Goal: Information Seeking & Learning: Find contact information

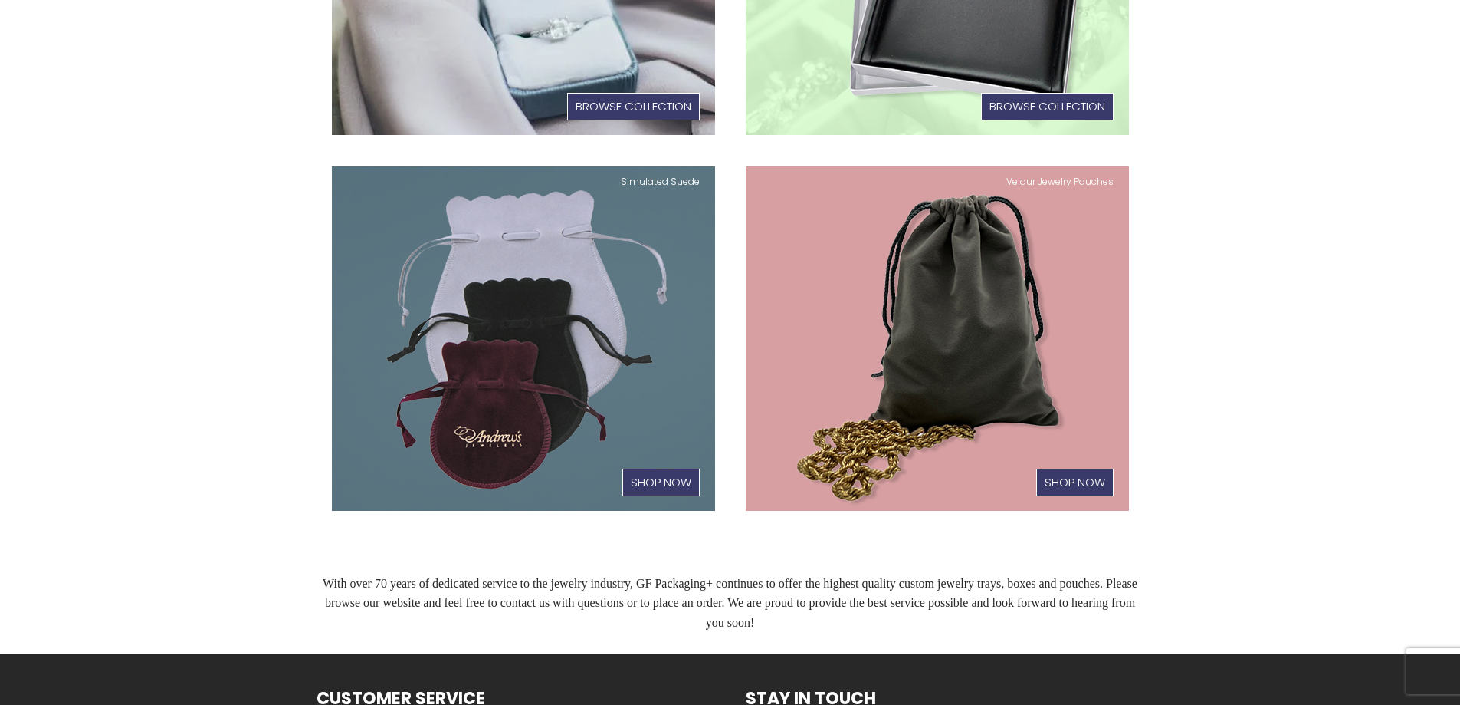
scroll to position [1089, 0]
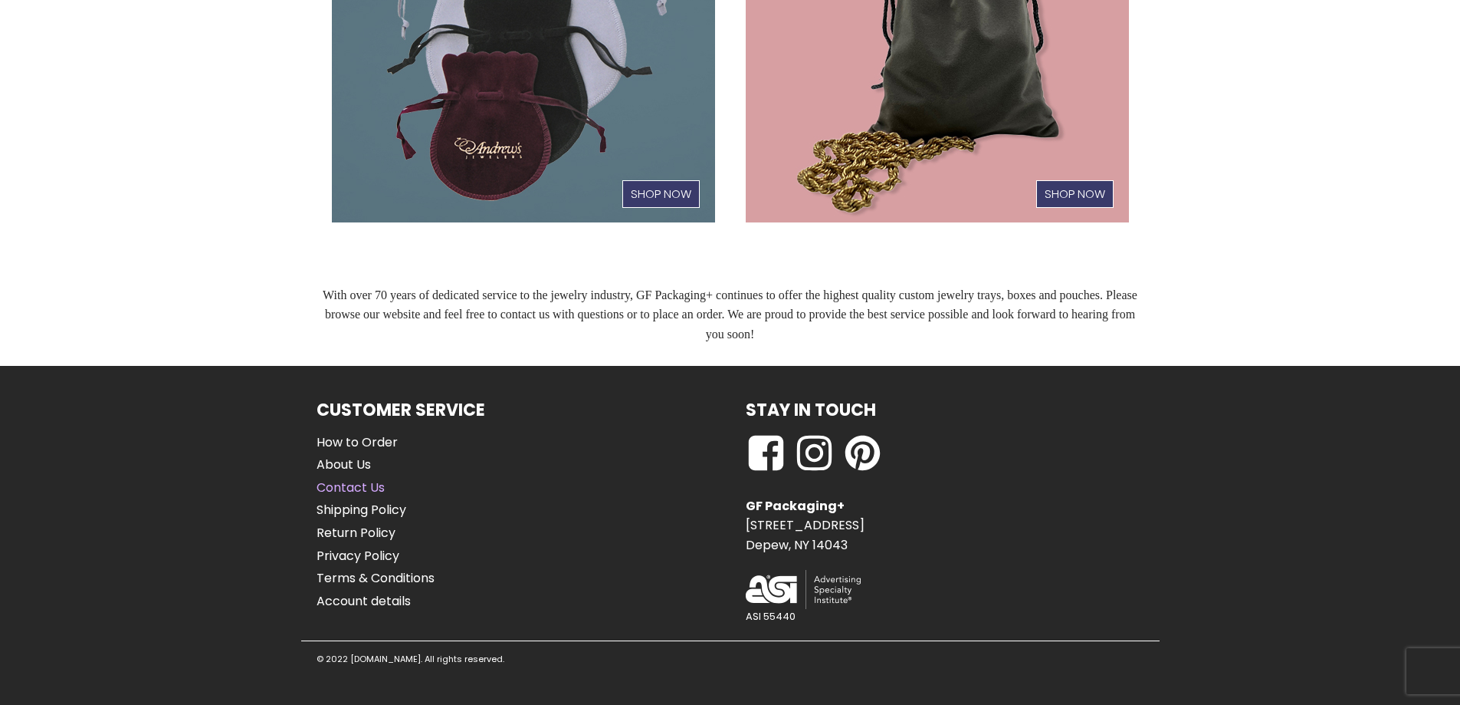
click at [333, 479] on link "Contact Us" at bounding box center [376, 488] width 118 height 20
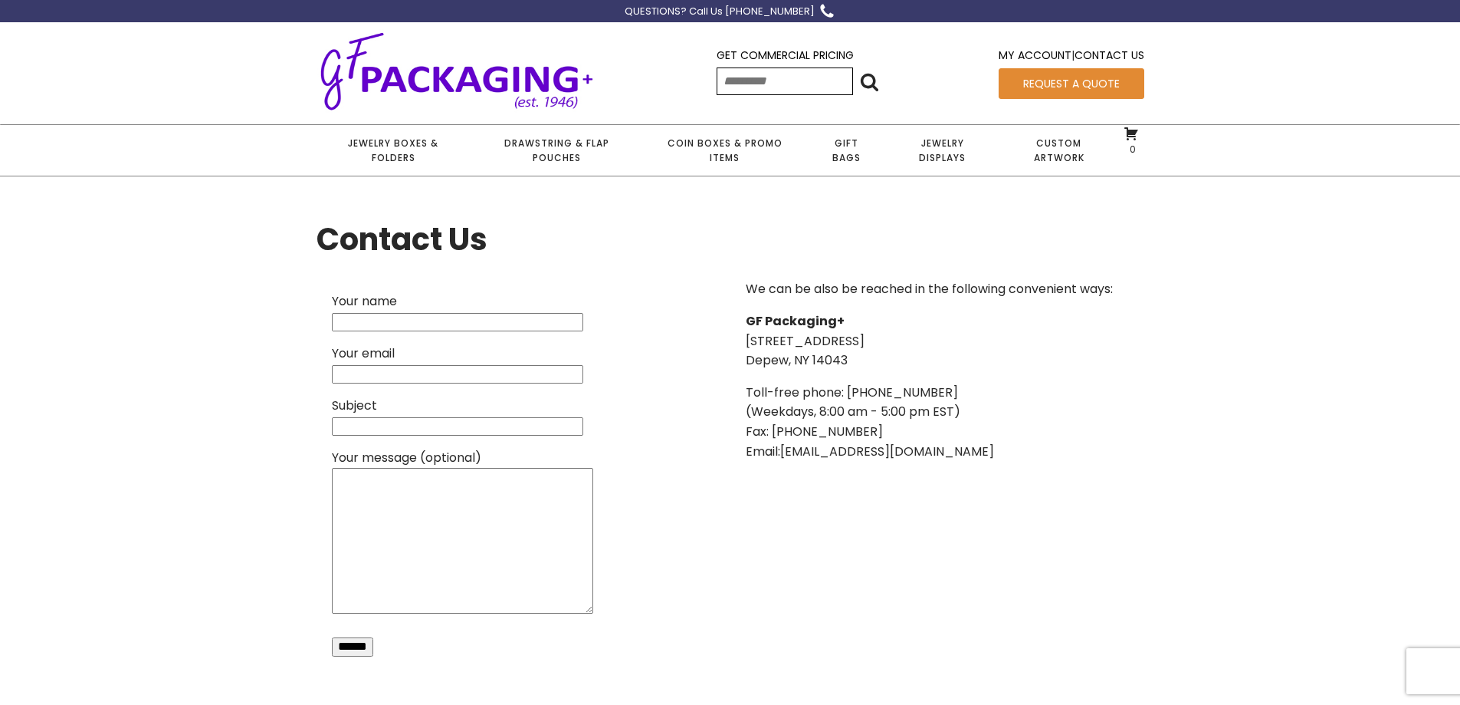
click at [876, 431] on p "Toll-free phone: (800) 828-7701 (Weekdays, 8:00 am - 5:00 pm EST) Fax: (716) 69…" at bounding box center [929, 422] width 367 height 78
drag, startPoint x: 845, startPoint y: 392, endPoint x: 956, endPoint y: 389, distance: 111.2
click at [956, 389] on p "Toll-free phone: (800) 828-7701 (Weekdays, 8:00 am - 5:00 pm EST) Fax: (716) 69…" at bounding box center [929, 422] width 367 height 78
copy p "(800) 828-7701"
drag, startPoint x: 747, startPoint y: 343, endPoint x: 859, endPoint y: 363, distance: 114.4
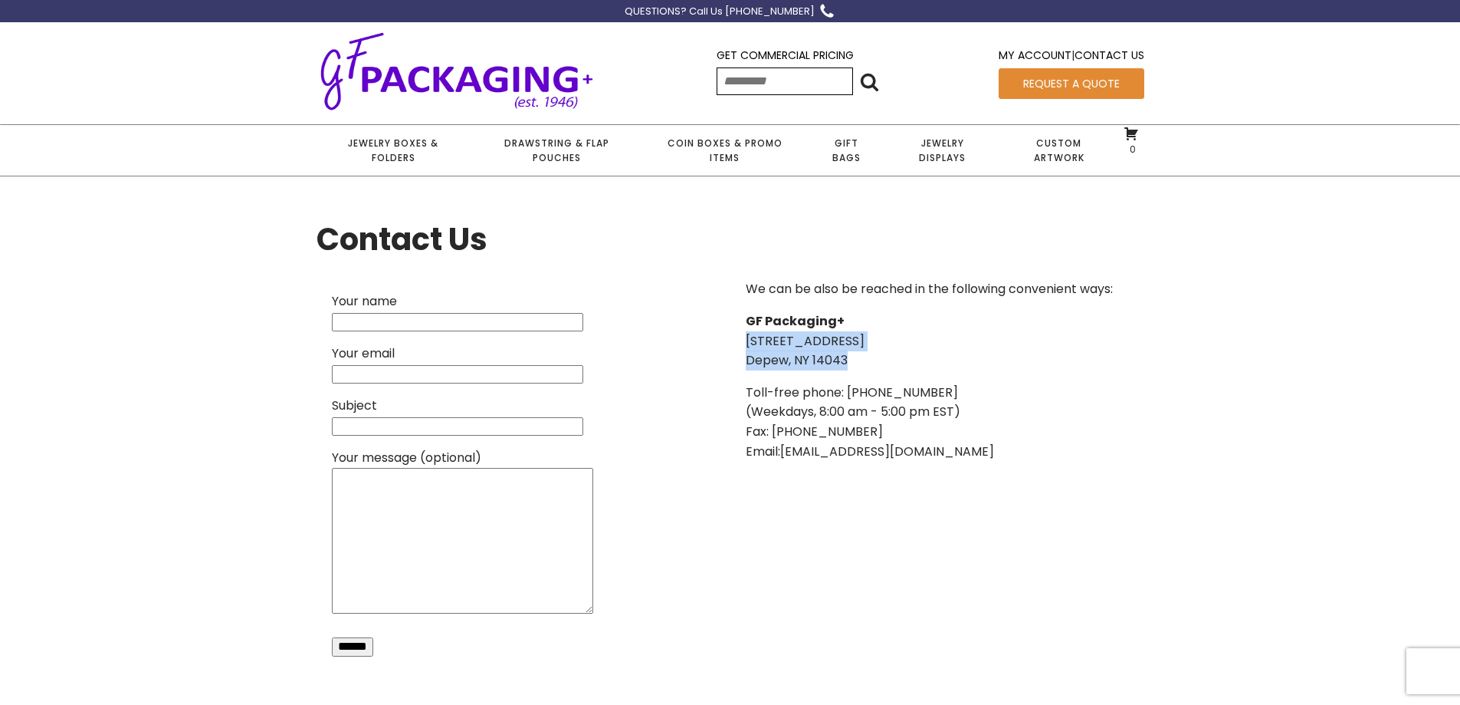
click at [859, 363] on p "GF Packaging+ 786 Terrace Boulevard, Suite #23 Depew, NY 14043" at bounding box center [929, 340] width 367 height 59
copy p "786 Terrace Boulevard, Suite #23 Depew, NY 14043"
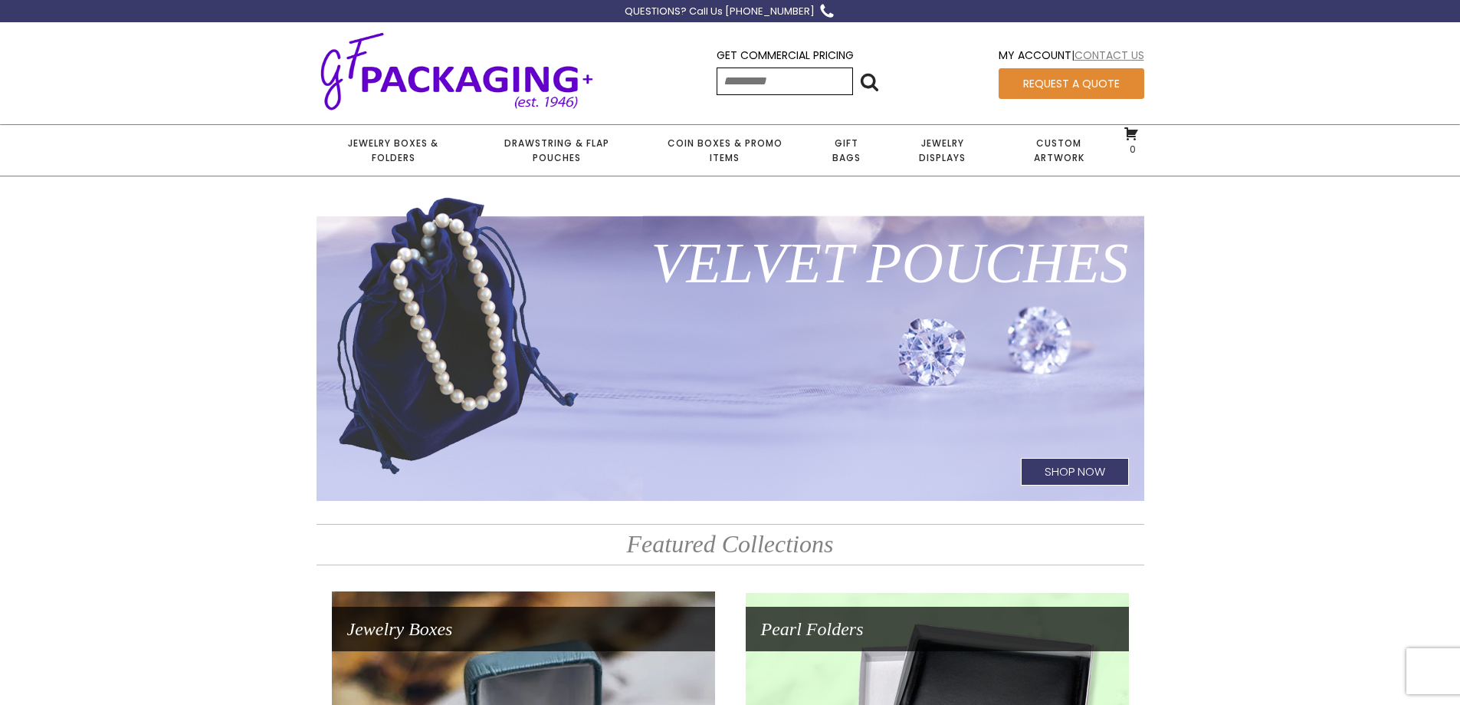
click at [1112, 56] on link "Contact Us" at bounding box center [1110, 55] width 70 height 15
